Goal: Task Accomplishment & Management: Use online tool/utility

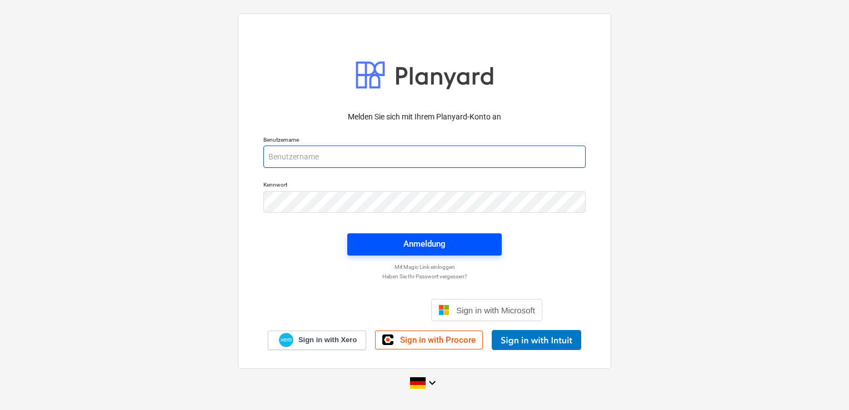
type input "[EMAIL_ADDRESS][DOMAIN_NAME]"
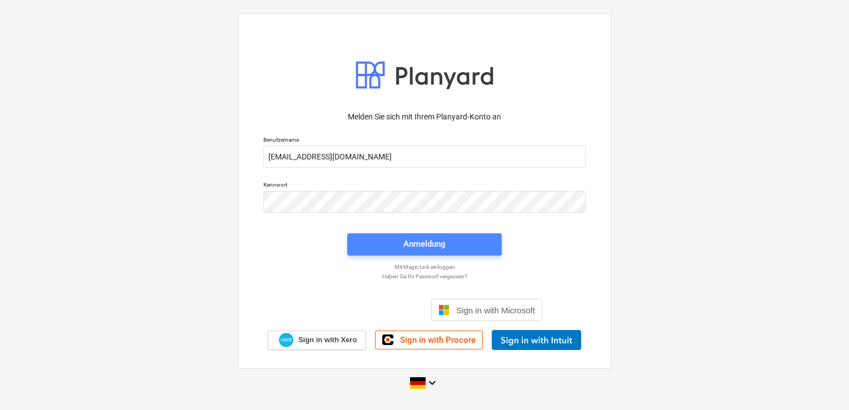
click at [432, 238] on div "Anmeldung" at bounding box center [424, 244] width 42 height 14
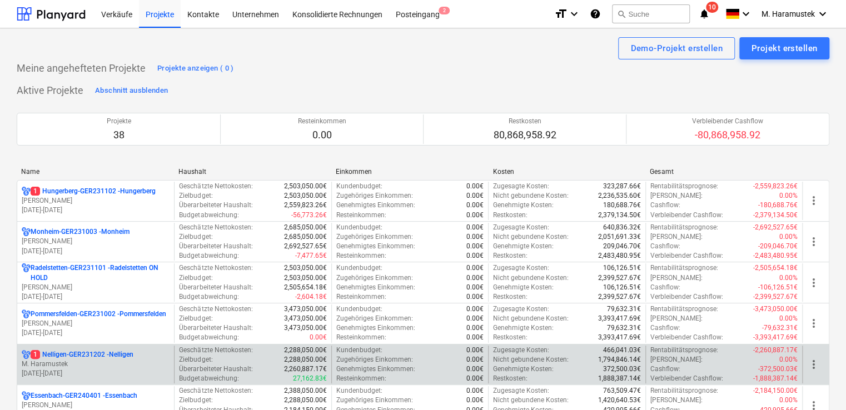
click at [127, 359] on p "M. Haramustek" at bounding box center [96, 363] width 148 height 9
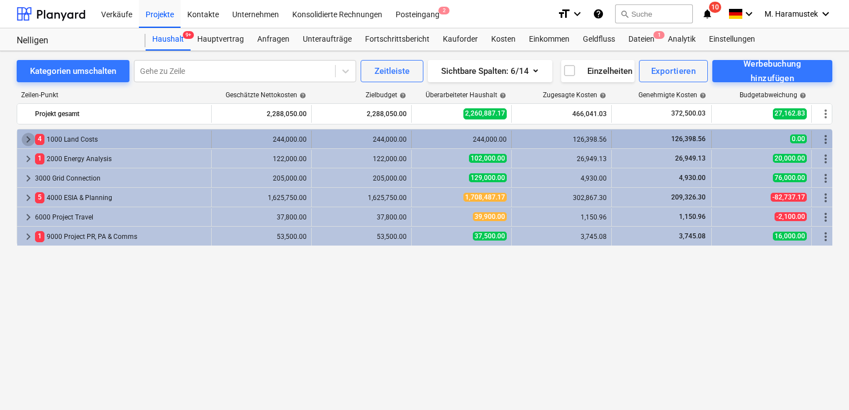
click at [27, 137] on span "keyboard_arrow_right" at bounding box center [28, 139] width 13 height 13
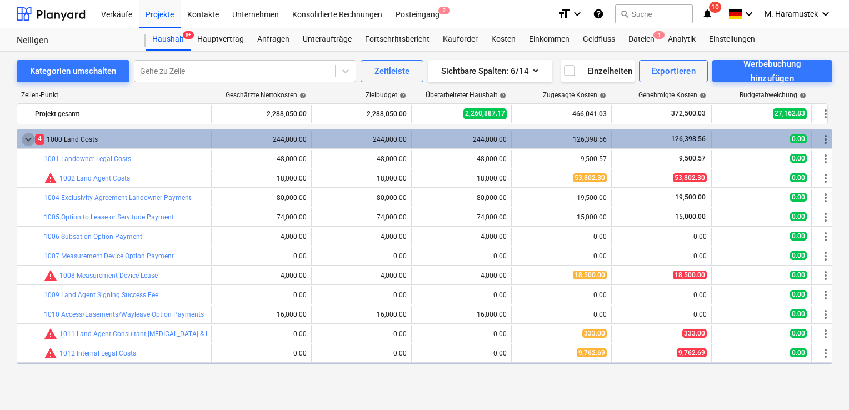
click at [23, 137] on span "keyboard_arrow_down" at bounding box center [28, 139] width 13 height 13
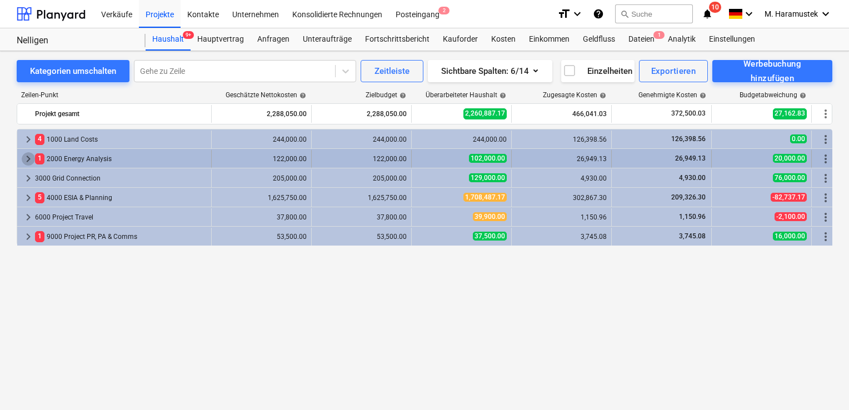
click at [24, 157] on span "keyboard_arrow_right" at bounding box center [28, 158] width 13 height 13
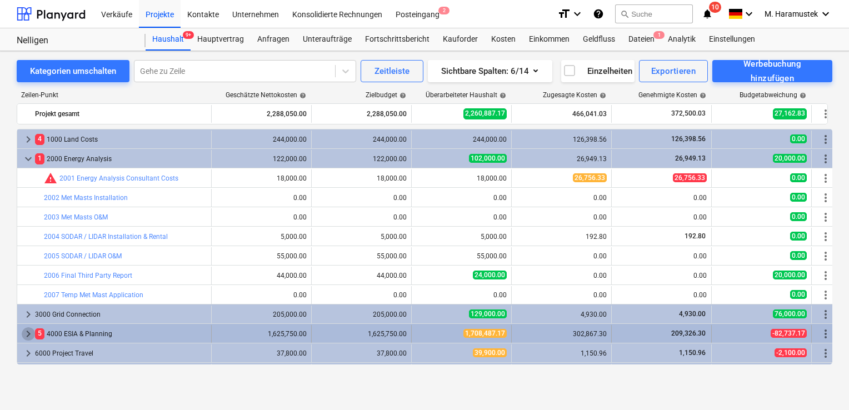
click at [31, 332] on span "keyboard_arrow_right" at bounding box center [28, 333] width 13 height 13
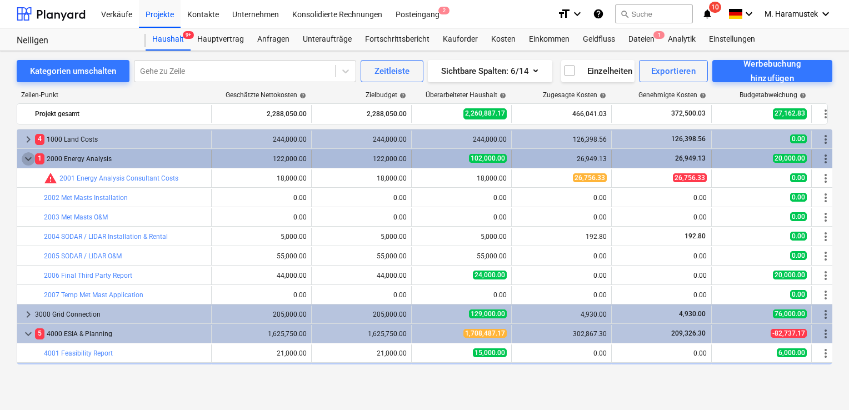
click at [23, 159] on span "keyboard_arrow_down" at bounding box center [28, 158] width 13 height 13
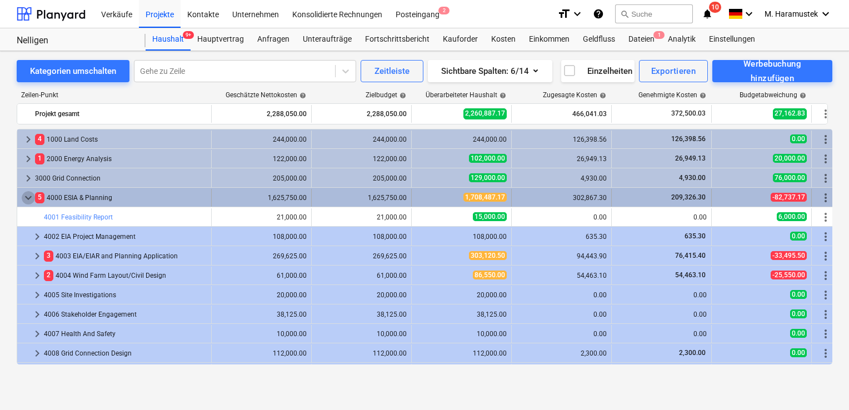
click at [27, 193] on span "keyboard_arrow_down" at bounding box center [28, 197] width 13 height 13
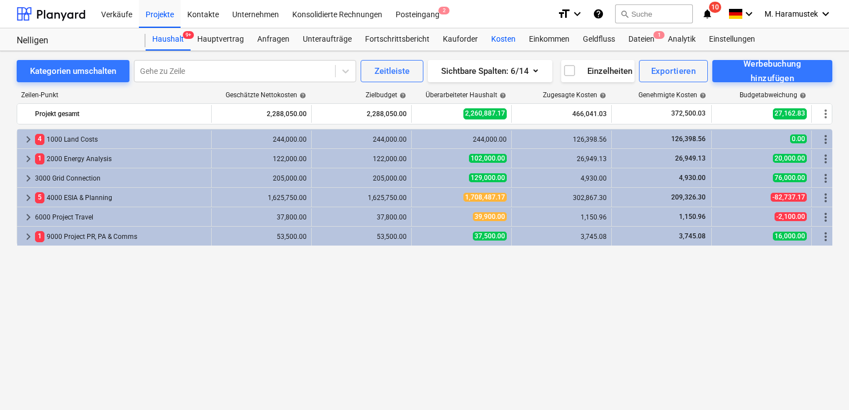
click at [498, 39] on div "Kosten" at bounding box center [503, 39] width 38 height 22
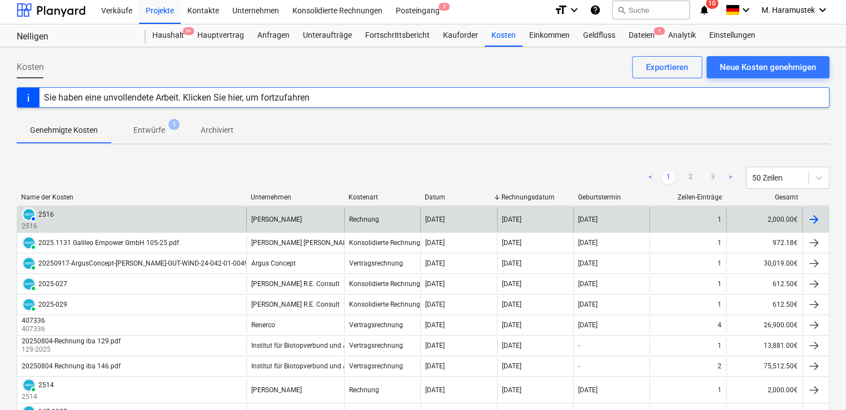
scroll to position [2, 0]
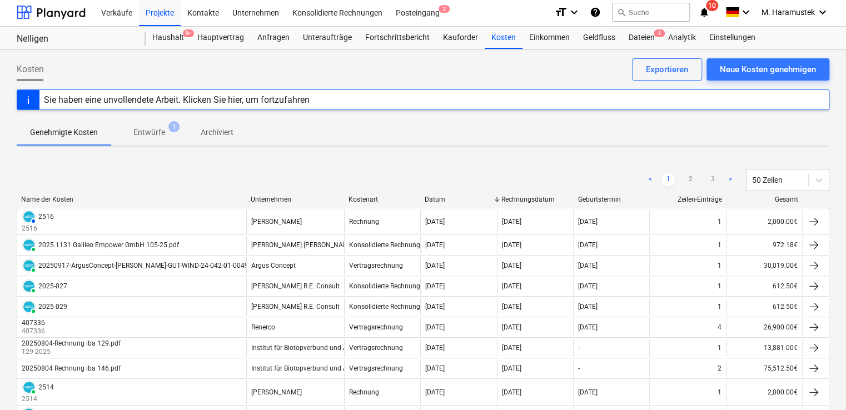
click at [288, 196] on div "Unternehmen" at bounding box center [295, 200] width 89 height 8
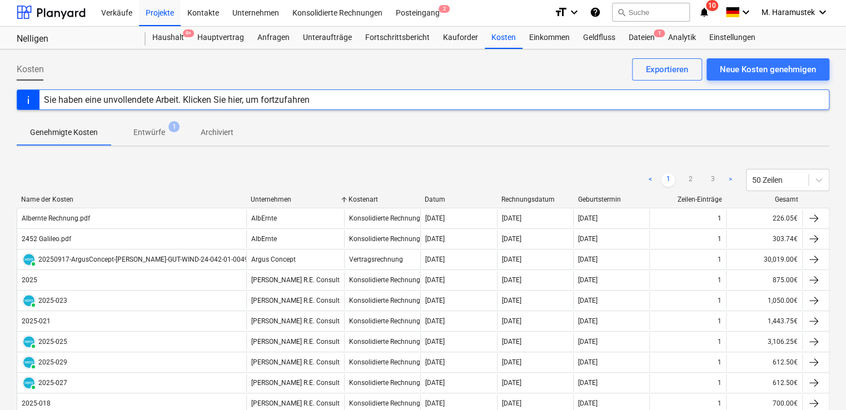
click at [447, 196] on div "Datum" at bounding box center [458, 200] width 68 height 8
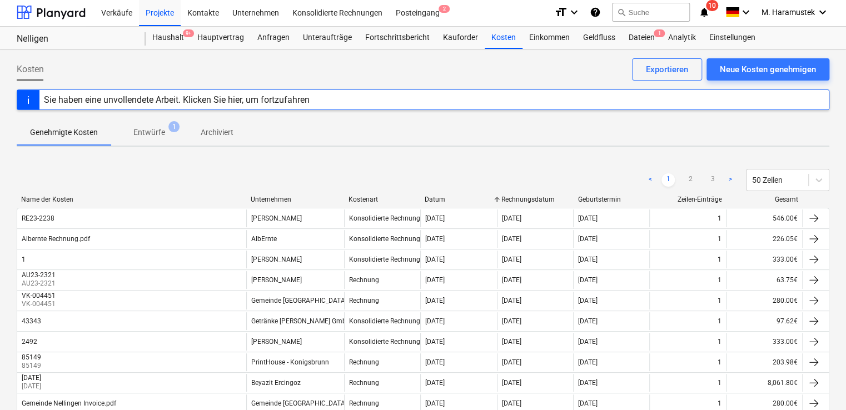
click at [447, 196] on div "Datum" at bounding box center [458, 200] width 68 height 8
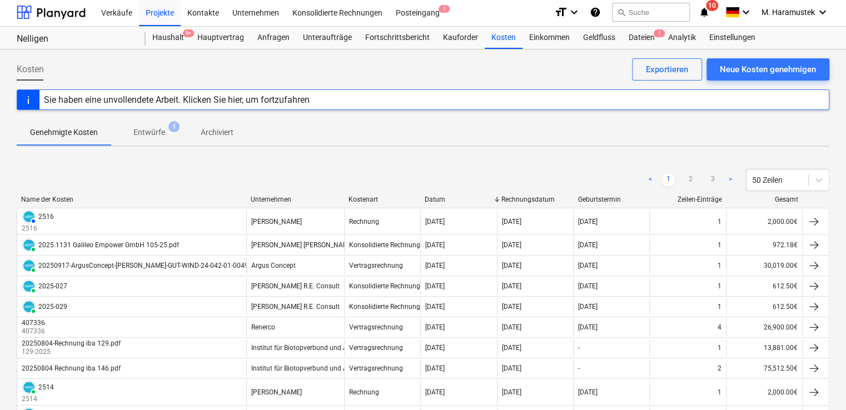
click at [281, 196] on div "Unternehmen" at bounding box center [295, 200] width 89 height 8
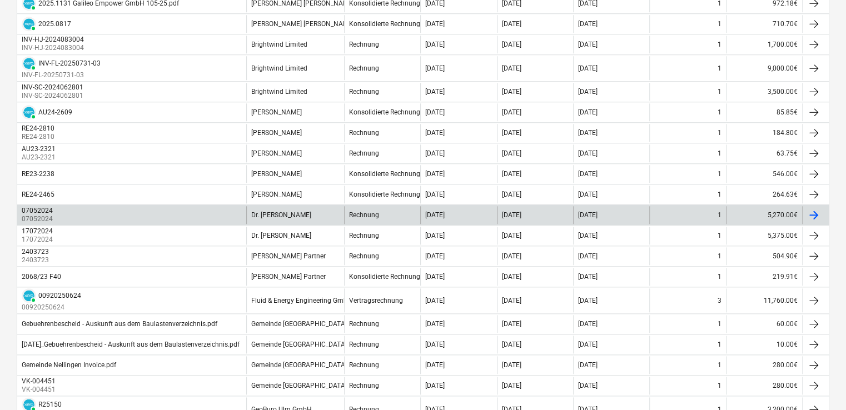
scroll to position [484, 0]
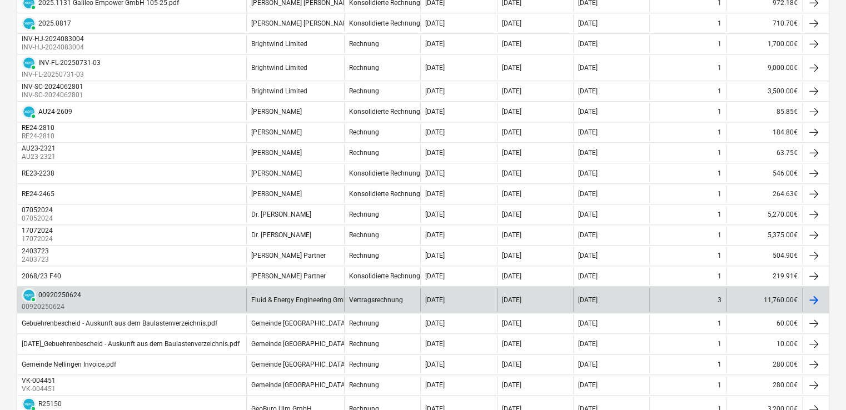
click at [107, 291] on div "PAID 00920250624 00920250624" at bounding box center [131, 300] width 229 height 24
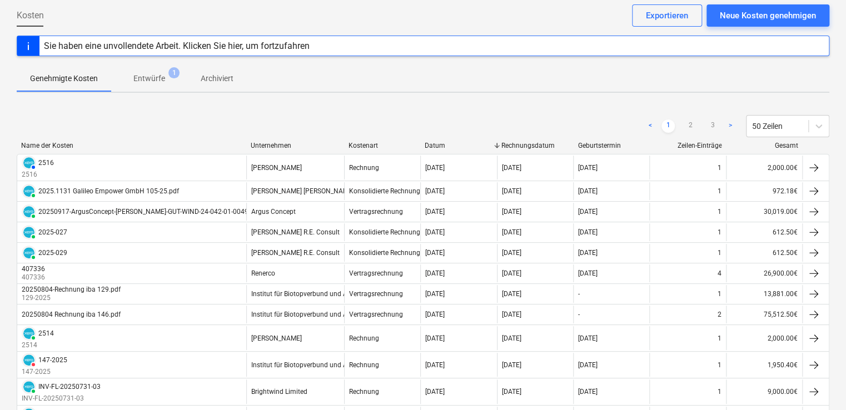
scroll to position [57, 0]
click at [287, 144] on div "Unternehmen" at bounding box center [295, 145] width 89 height 8
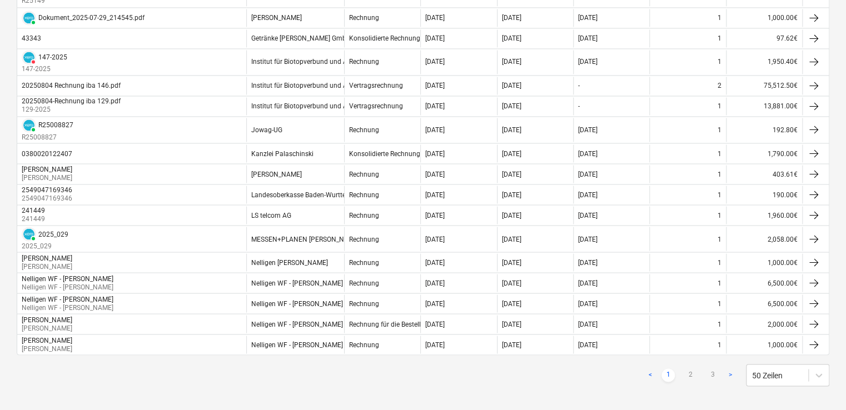
scroll to position [927, 0]
click at [689, 368] on link "2" at bounding box center [689, 374] width 13 height 13
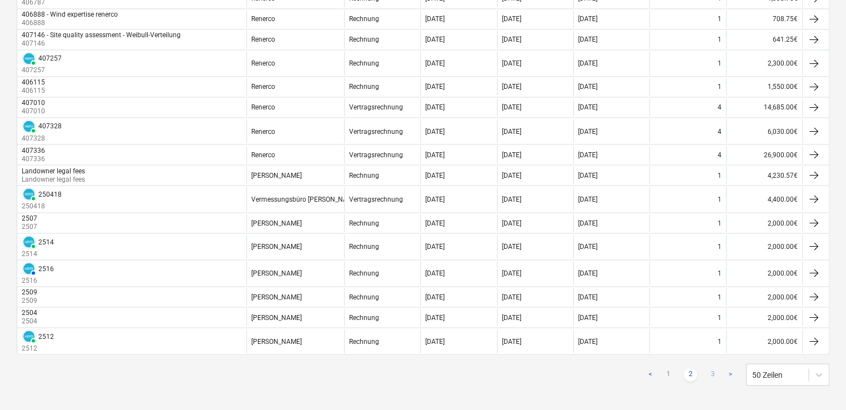
click at [712, 368] on link "3" at bounding box center [712, 374] width 13 height 13
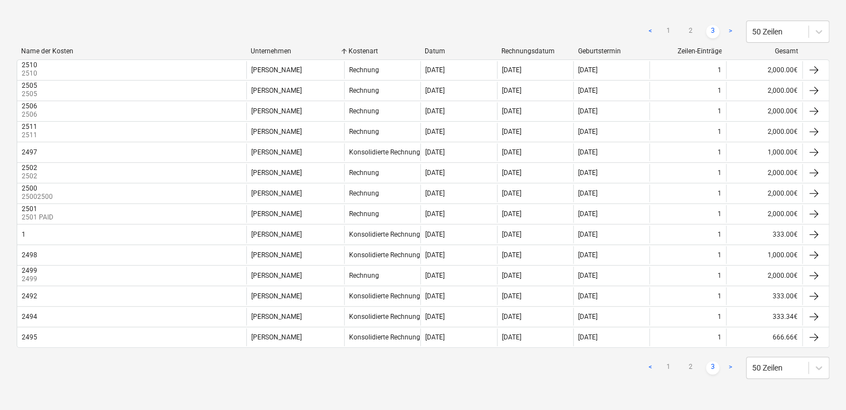
scroll to position [148, 0]
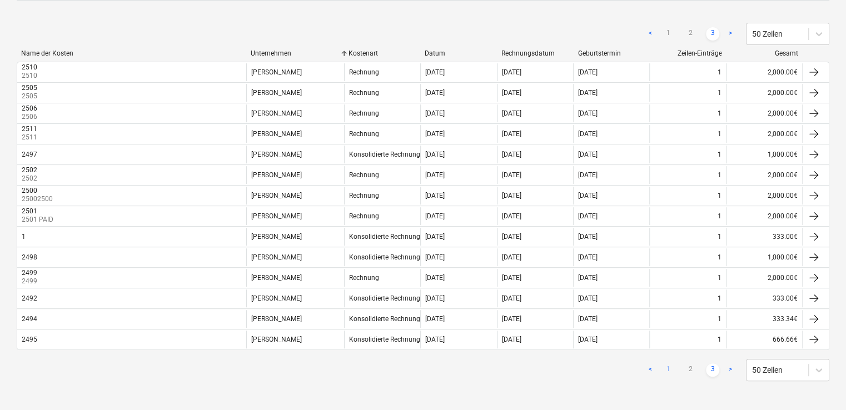
click at [665, 366] on link "1" at bounding box center [667, 369] width 13 height 13
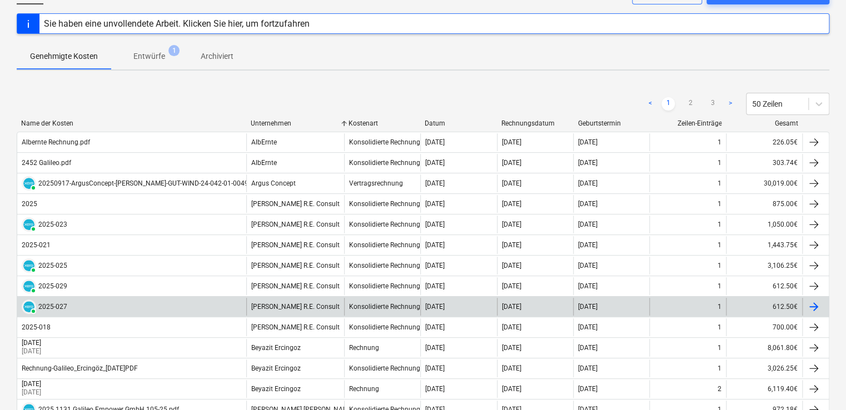
scroll to position [77, 0]
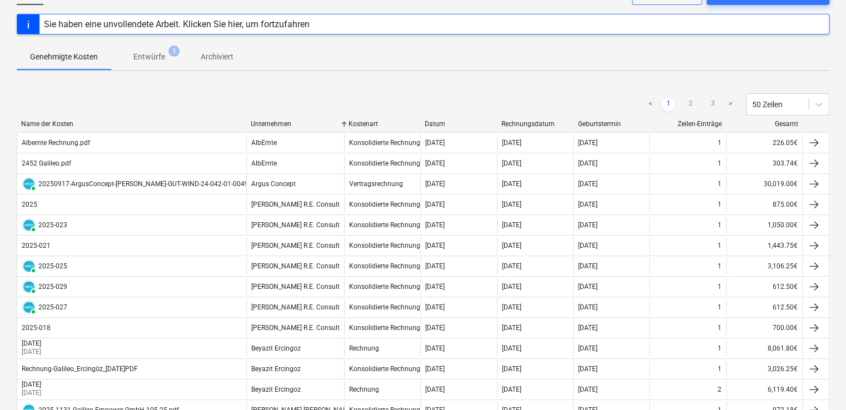
click at [456, 120] on div "Datum" at bounding box center [458, 124] width 68 height 8
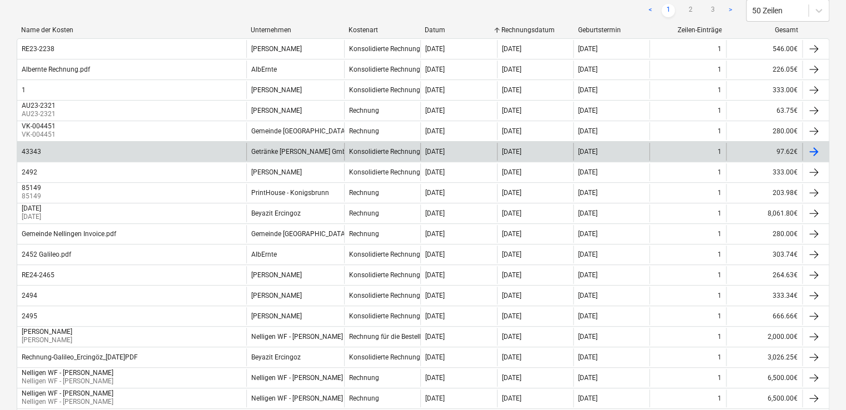
scroll to position [172, 0]
